Goal: Task Accomplishment & Management: Use online tool/utility

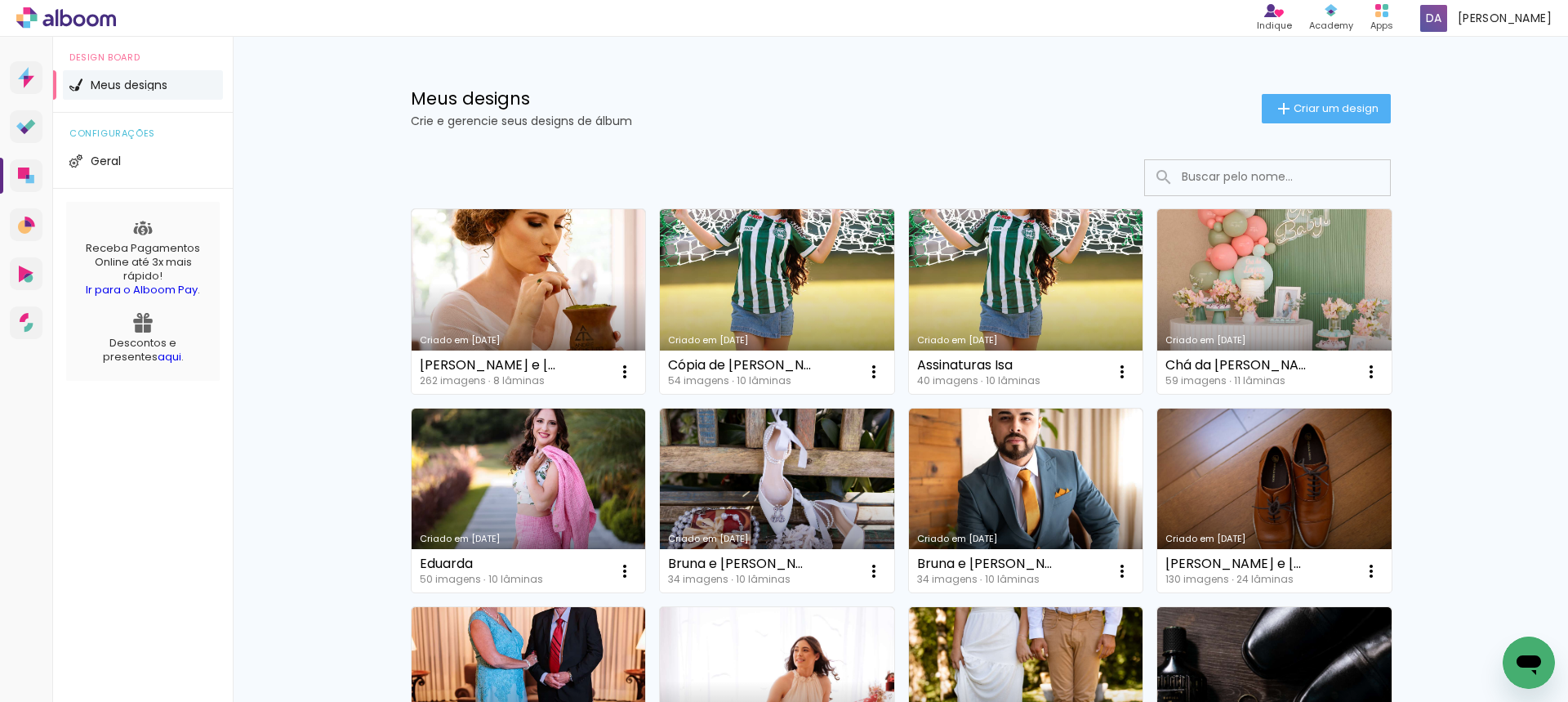
click at [498, 255] on link "Criado em [DATE]" at bounding box center [528, 302] width 234 height 185
